Goal: Task Accomplishment & Management: Use online tool/utility

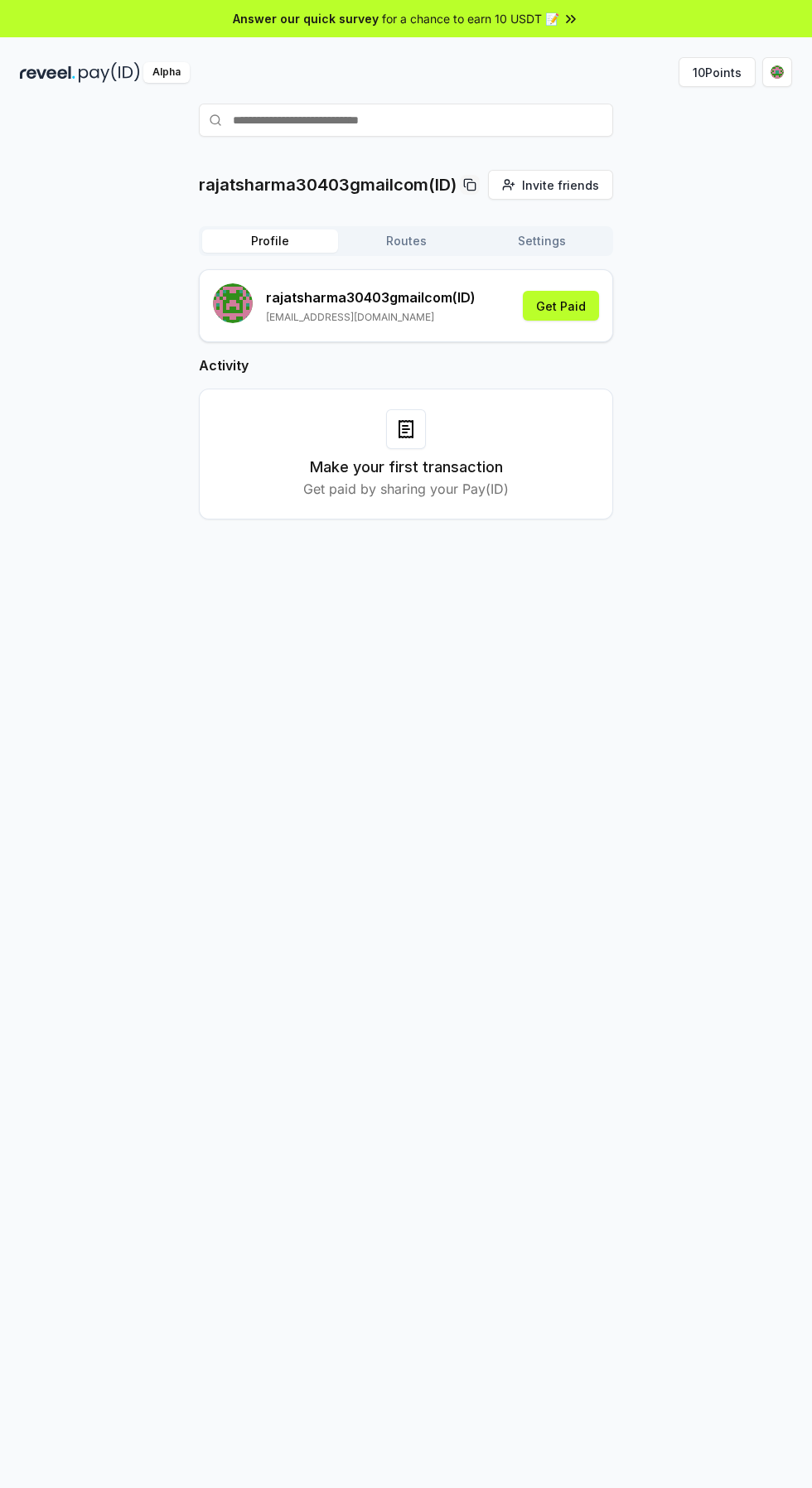
click at [719, 77] on button "10 Points" at bounding box center [717, 72] width 77 height 30
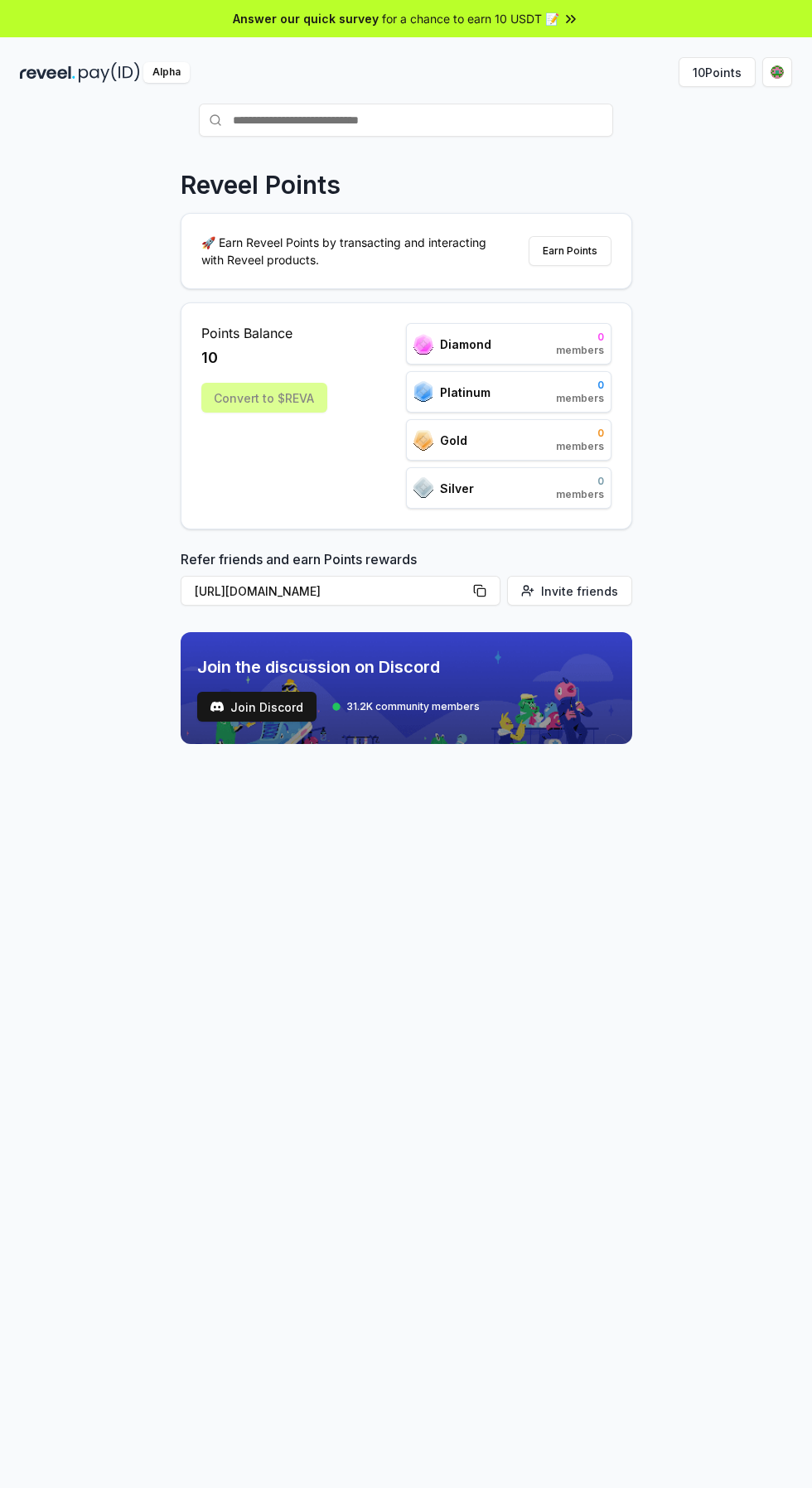
click at [297, 409] on div "Convert to $REVA" at bounding box center [265, 397] width 126 height 30
click at [276, 400] on div "Convert to $REVA" at bounding box center [265, 397] width 126 height 30
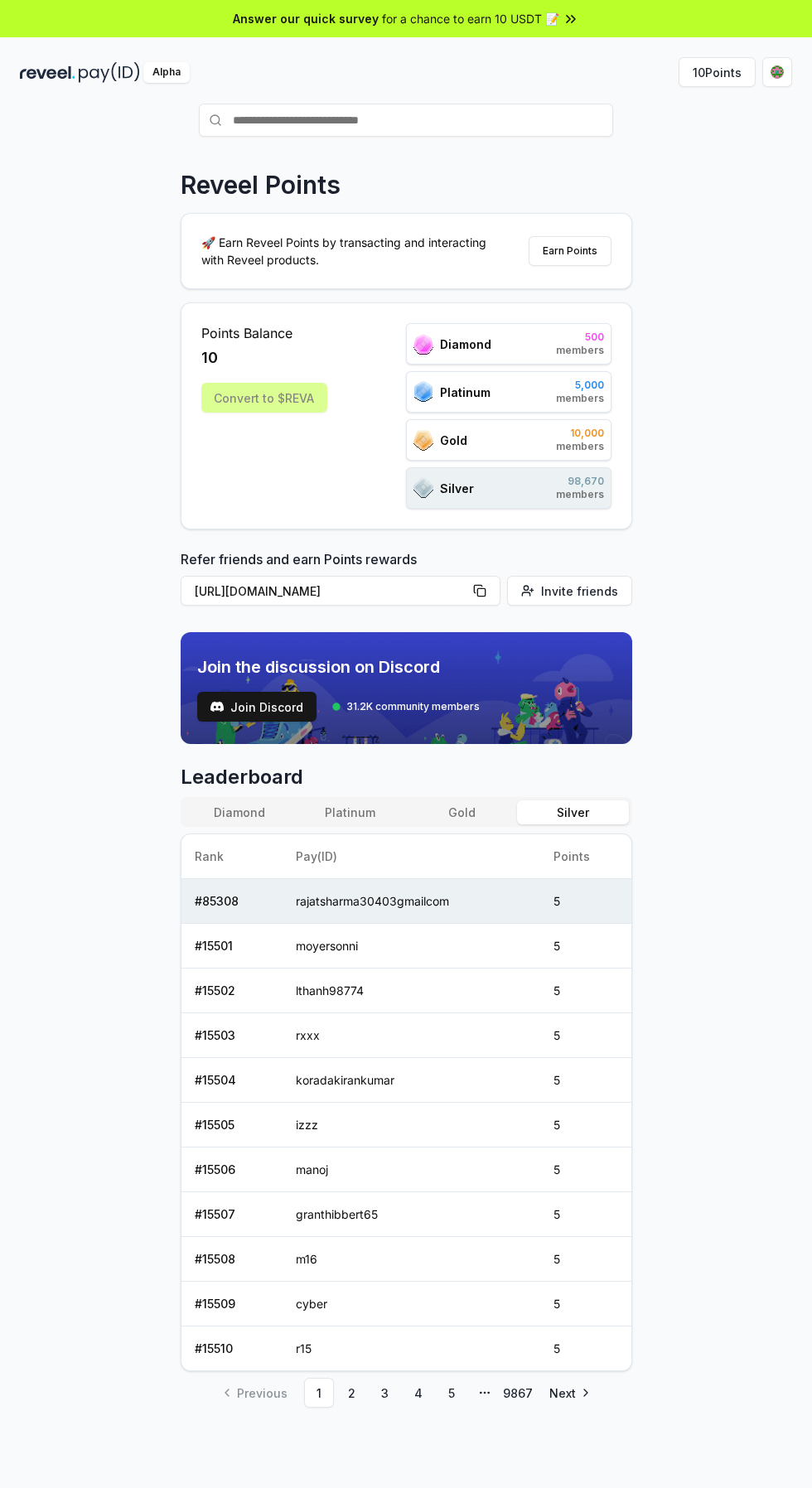
click at [288, 386] on div "Convert to $REVA" at bounding box center [265, 397] width 126 height 30
click at [302, 420] on div "Points Balance 10 Convert to $[PERSON_NAME]" at bounding box center [265, 416] width 126 height 185
click at [285, 406] on div "Convert to $REVA" at bounding box center [265, 397] width 126 height 30
click at [277, 401] on div "Convert to $REVA" at bounding box center [265, 397] width 126 height 30
click at [276, 388] on div "Convert to $REVA" at bounding box center [265, 397] width 126 height 30
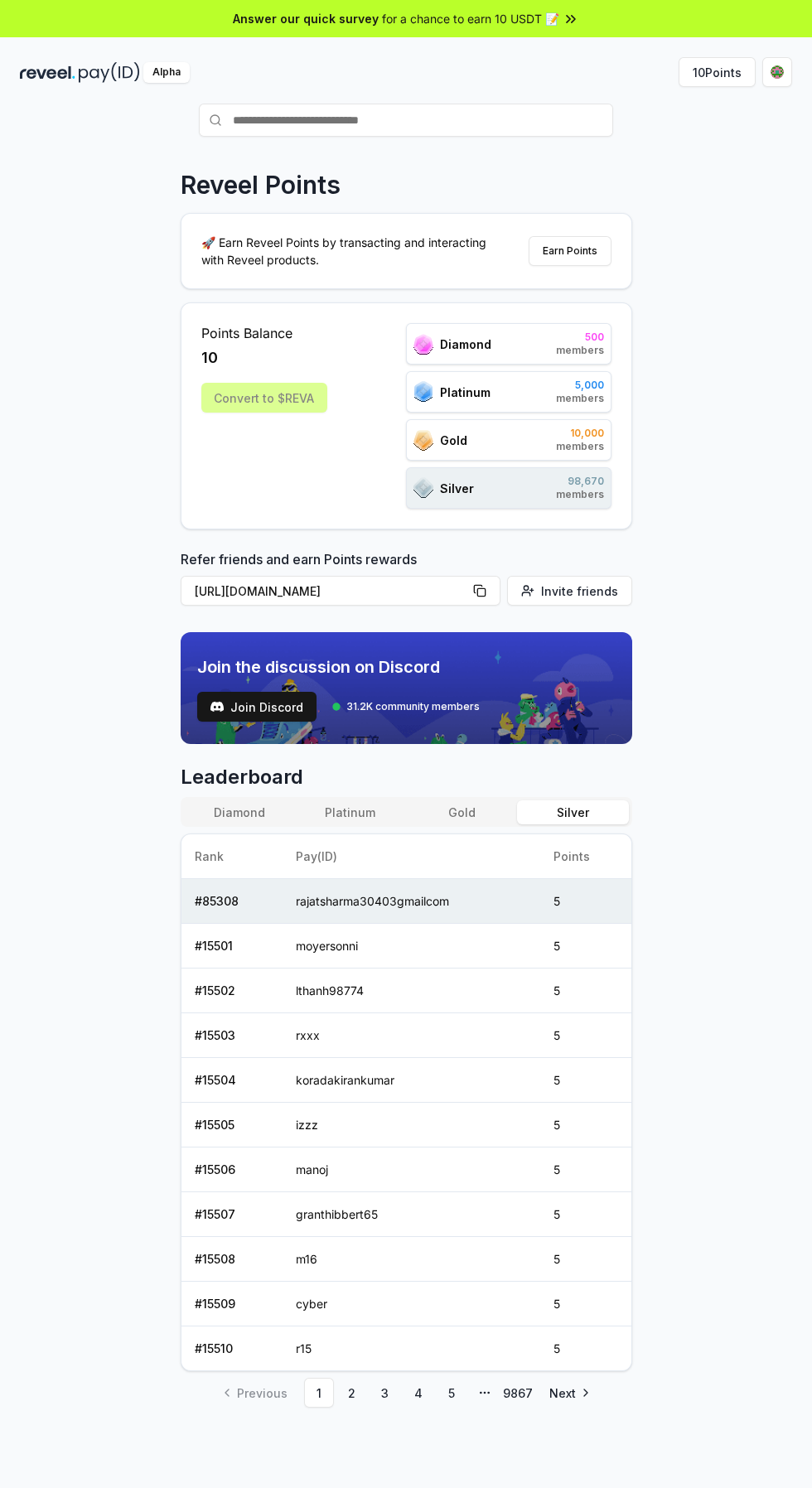
click at [293, 413] on div "Points Balance 10 Convert to $[PERSON_NAME]" at bounding box center [265, 416] width 126 height 185
click at [277, 400] on div "Convert to $REVA" at bounding box center [265, 397] width 126 height 30
click at [277, 407] on div "Convert to $REVA" at bounding box center [265, 397] width 126 height 30
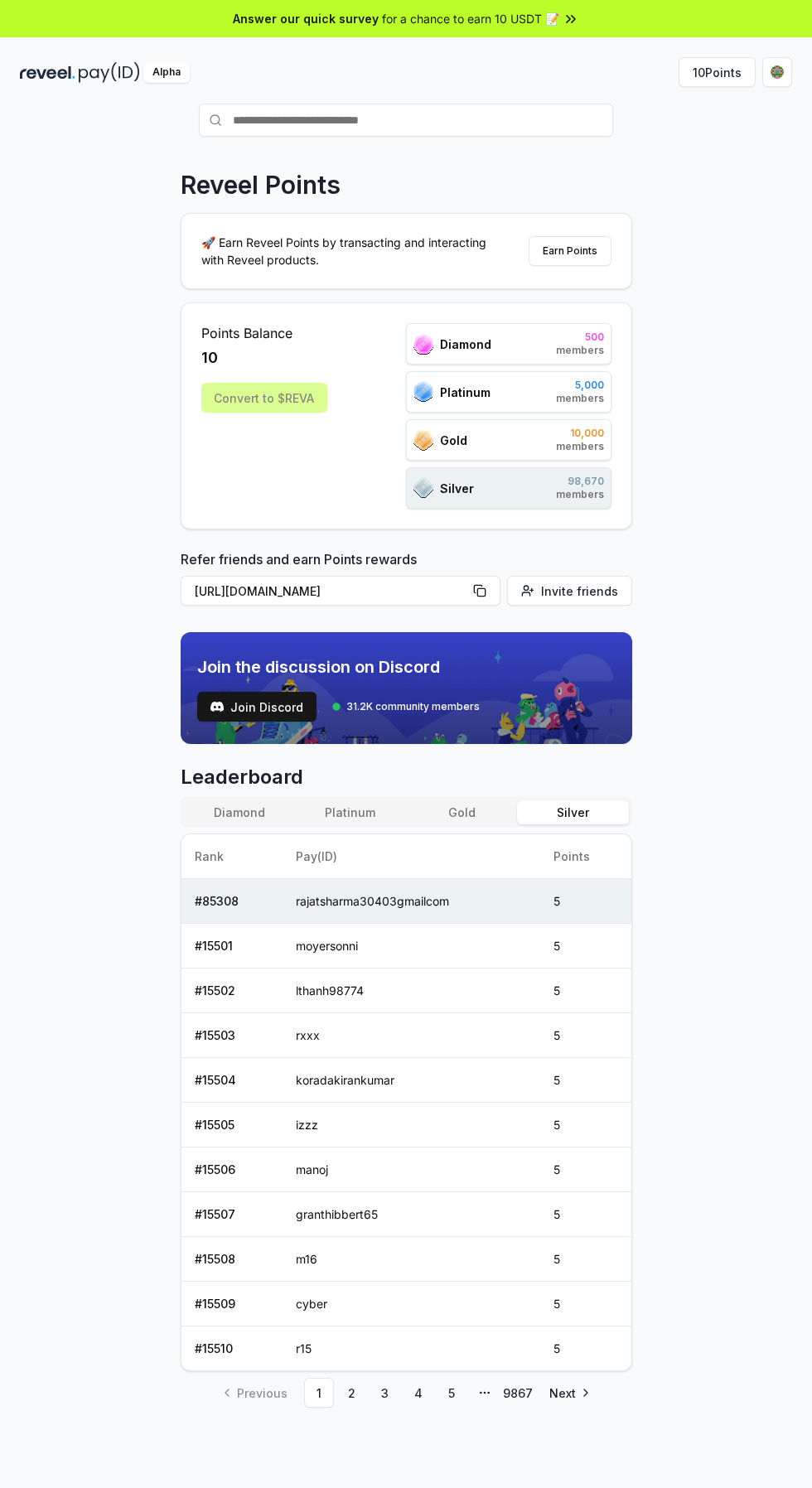
click at [277, 410] on div "Convert to $REVA" at bounding box center [265, 397] width 126 height 30
click at [279, 410] on div "Convert to $REVA" at bounding box center [265, 397] width 126 height 30
click at [284, 408] on div "Convert to $REVA" at bounding box center [265, 397] width 126 height 30
click at [301, 404] on div "Convert to $REVA" at bounding box center [265, 397] width 126 height 30
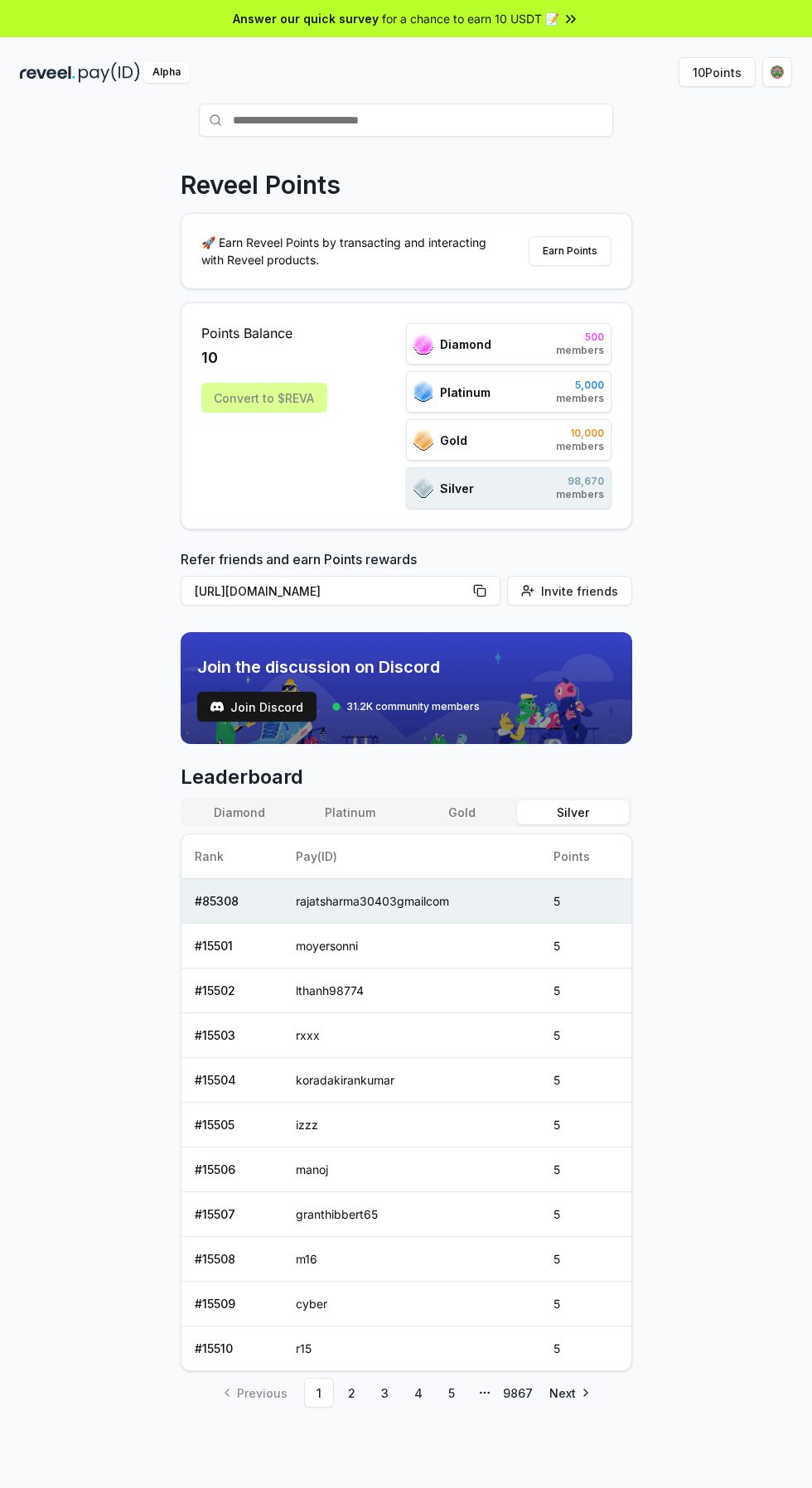
click at [301, 404] on div "Convert to $REVA" at bounding box center [265, 397] width 126 height 30
click at [301, 406] on div "Convert to $REVA" at bounding box center [265, 397] width 126 height 30
